Goal: Transaction & Acquisition: Purchase product/service

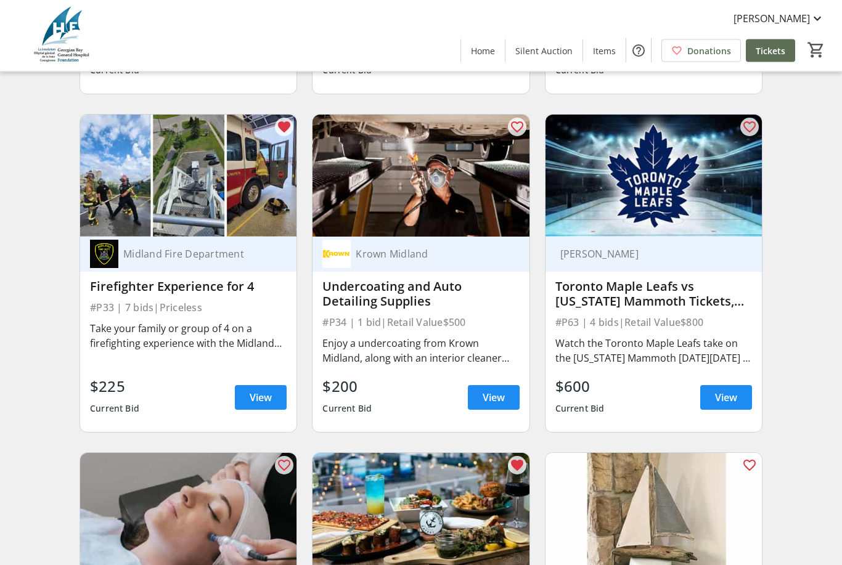
scroll to position [4502, 0]
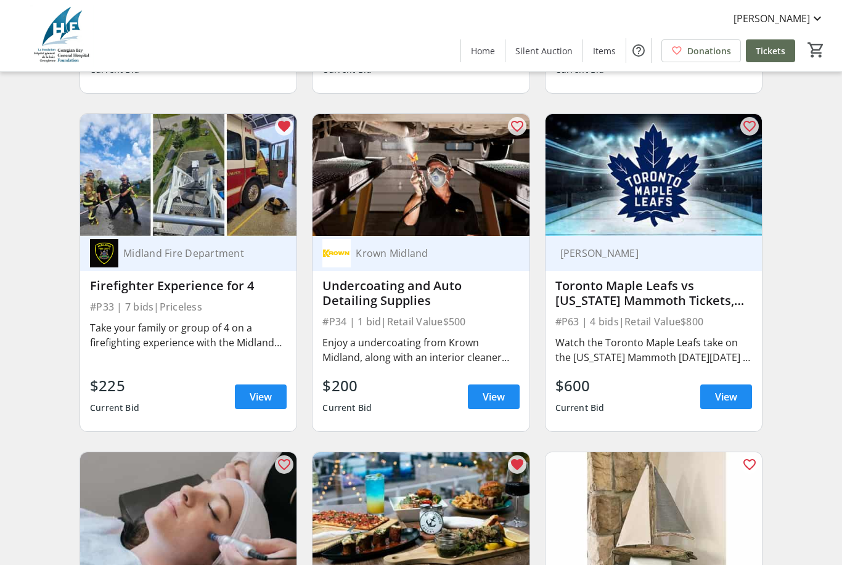
click at [482, 346] on div "Enjoy a undercoating from Krown Midland, along with an interior cleaner bottle,…" at bounding box center [420, 350] width 197 height 30
click at [497, 399] on span "View" at bounding box center [494, 396] width 22 height 15
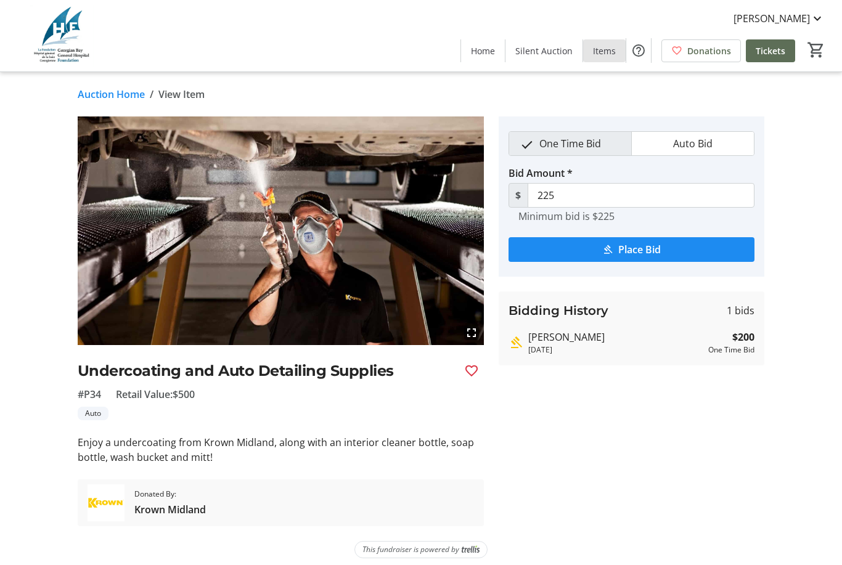
click at [611, 50] on span "Items" at bounding box center [604, 50] width 23 height 13
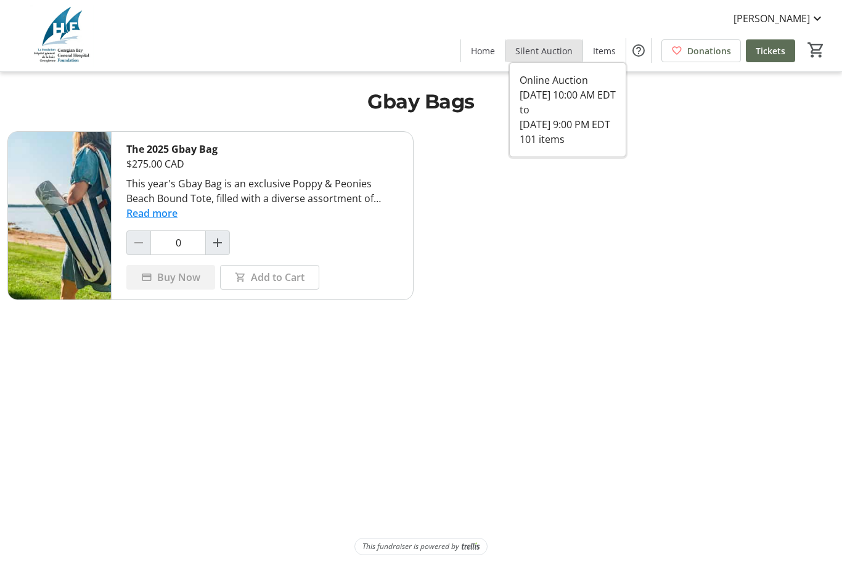
click at [550, 47] on span "Silent Auction" at bounding box center [543, 50] width 57 height 13
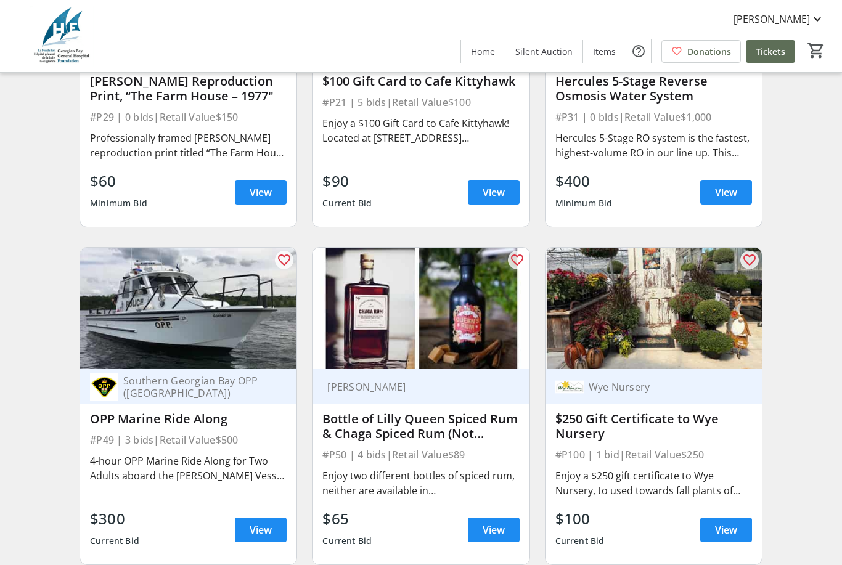
scroll to position [7750, 0]
click at [441, 441] on div "Bottle of Lilly Queen Spiced Rum & Chaga Spiced Rum (Not Available in [GEOGRAPH…" at bounding box center [420, 427] width 197 height 30
click at [487, 537] on span "View" at bounding box center [494, 530] width 22 height 15
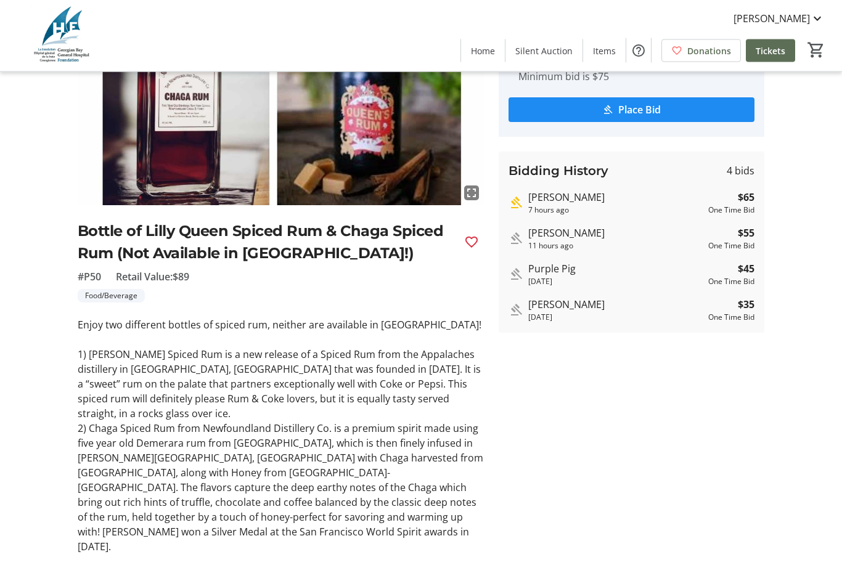
scroll to position [153, 0]
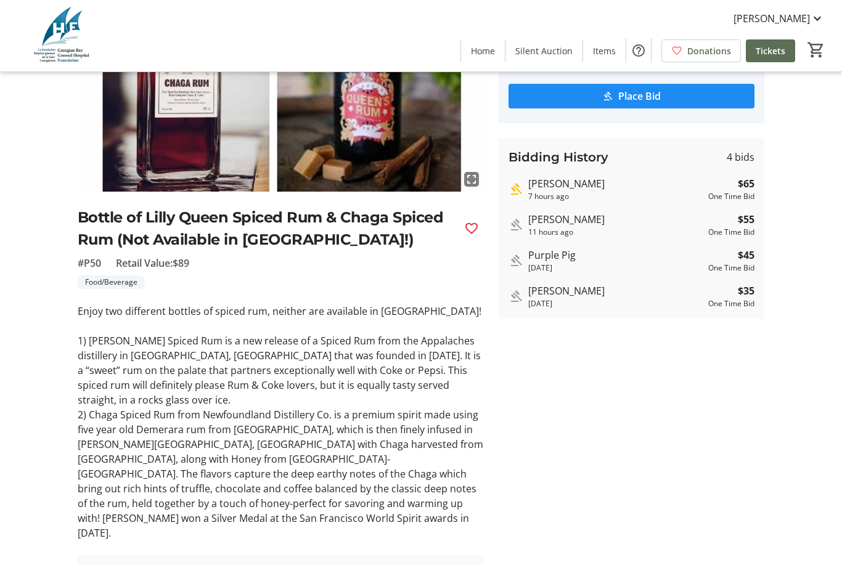
click at [478, 232] on mat-icon "Favourite" at bounding box center [471, 228] width 15 height 15
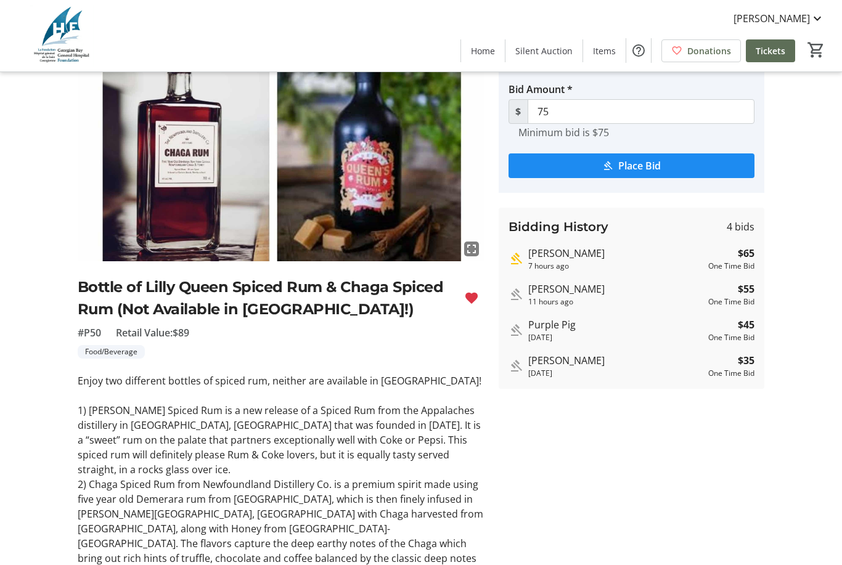
scroll to position [0, 0]
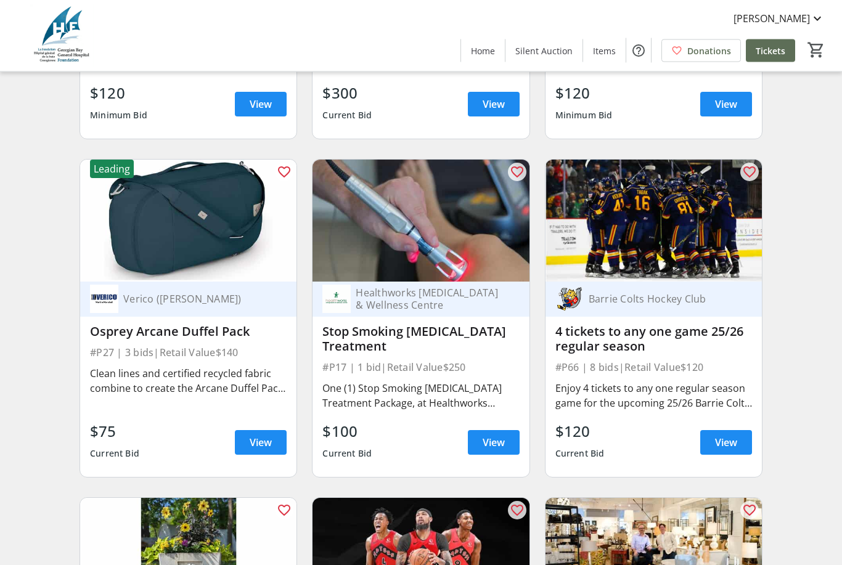
scroll to position [8852, 0]
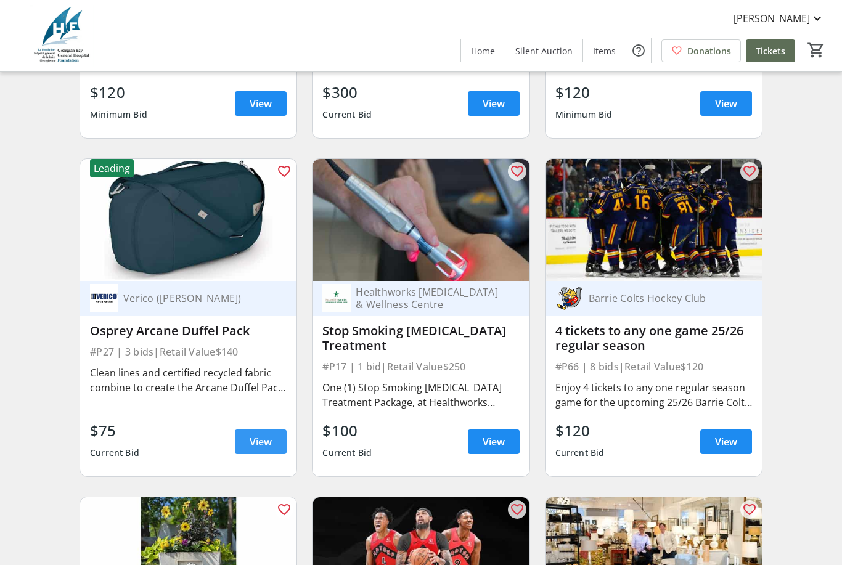
click at [263, 454] on span at bounding box center [261, 442] width 52 height 30
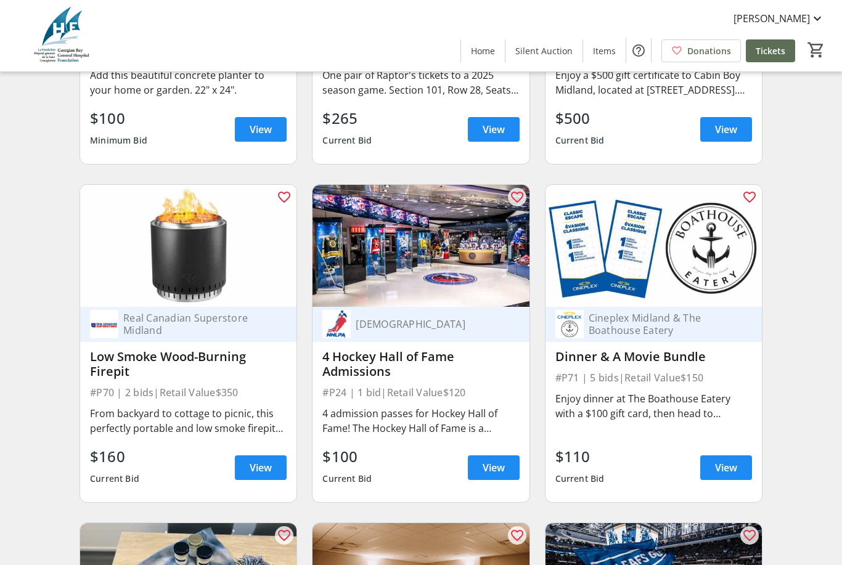
scroll to position [9486, 0]
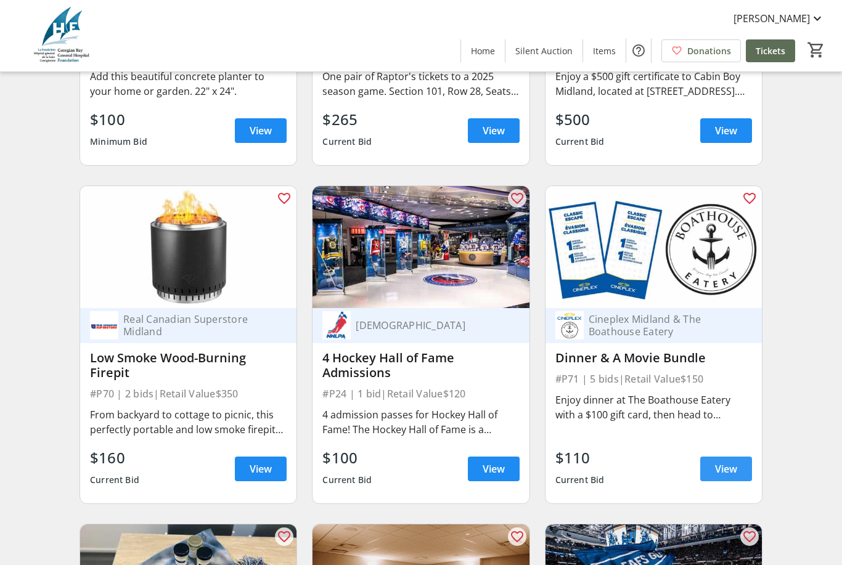
click at [738, 480] on span at bounding box center [726, 469] width 52 height 30
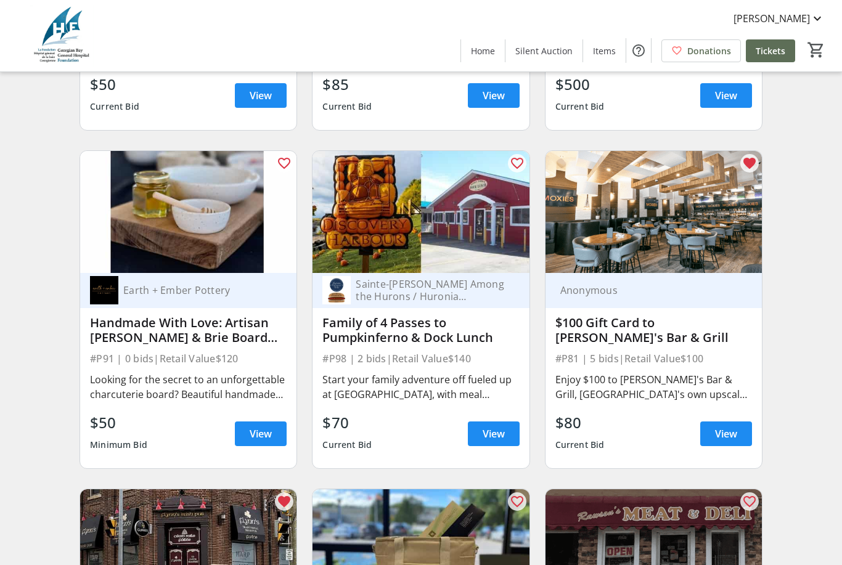
scroll to position [10194, 0]
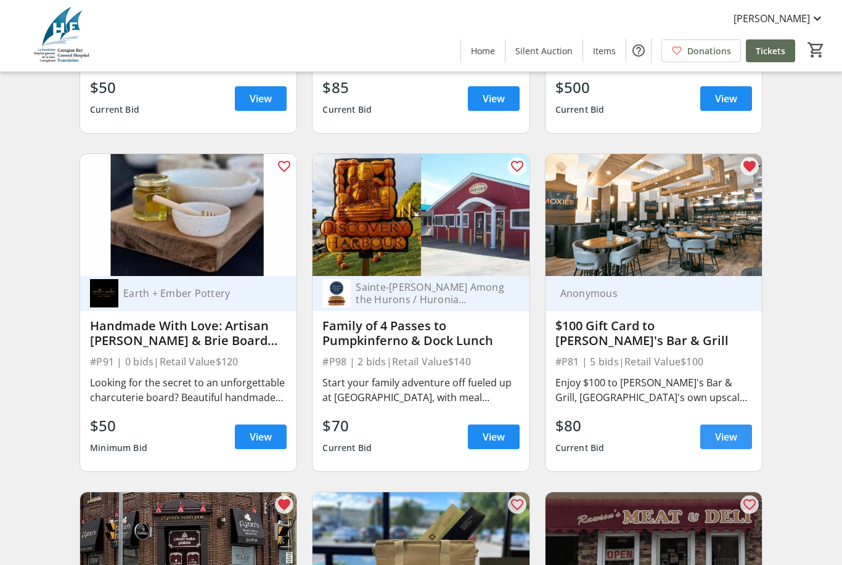
click at [733, 437] on span "View" at bounding box center [726, 437] width 22 height 15
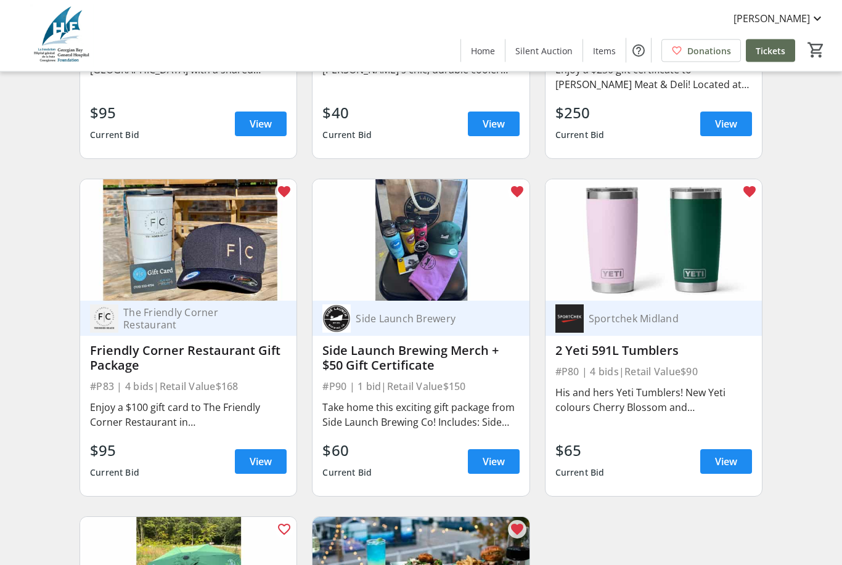
scroll to position [10848, 0]
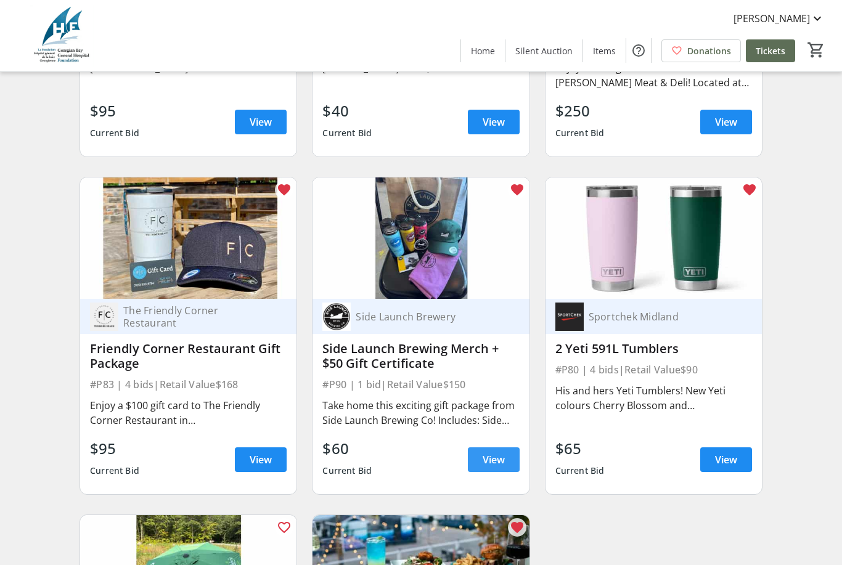
click at [499, 468] on span at bounding box center [494, 460] width 52 height 30
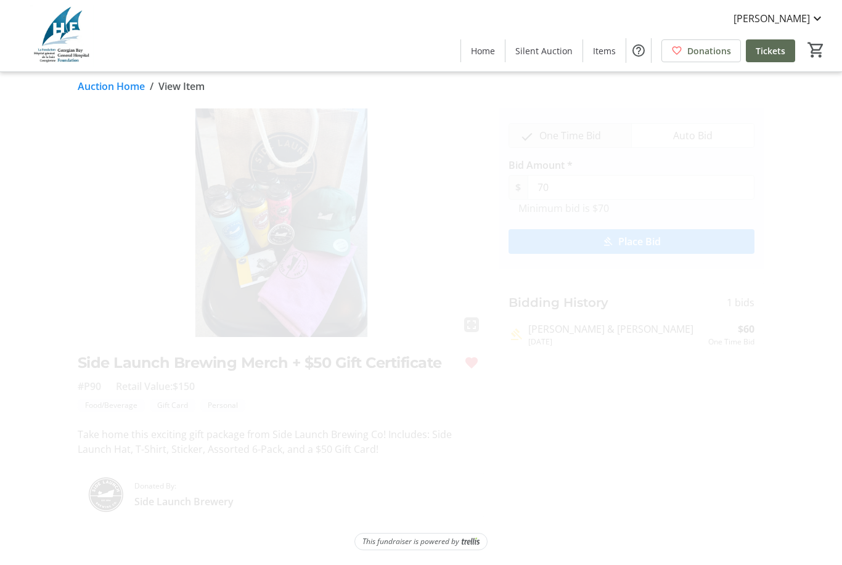
scroll to position [29, 0]
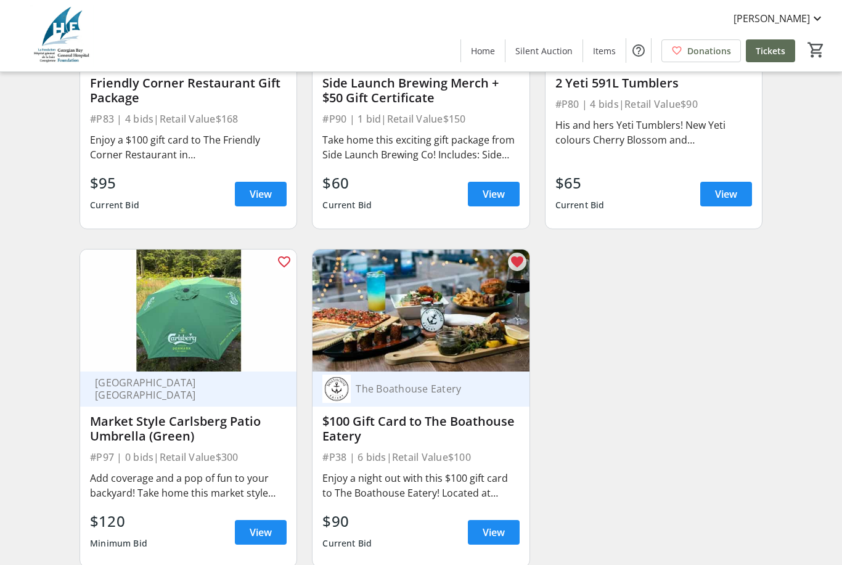
scroll to position [11153, 0]
